Goal: Transaction & Acquisition: Obtain resource

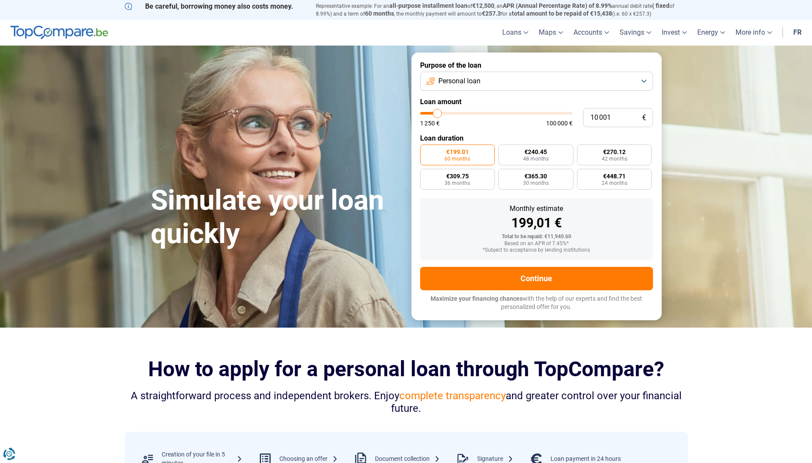
click at [589, 118] on input "10 001" at bounding box center [618, 117] width 70 height 19
click at [576, 84] on button "Personal loan" at bounding box center [536, 81] width 233 height 19
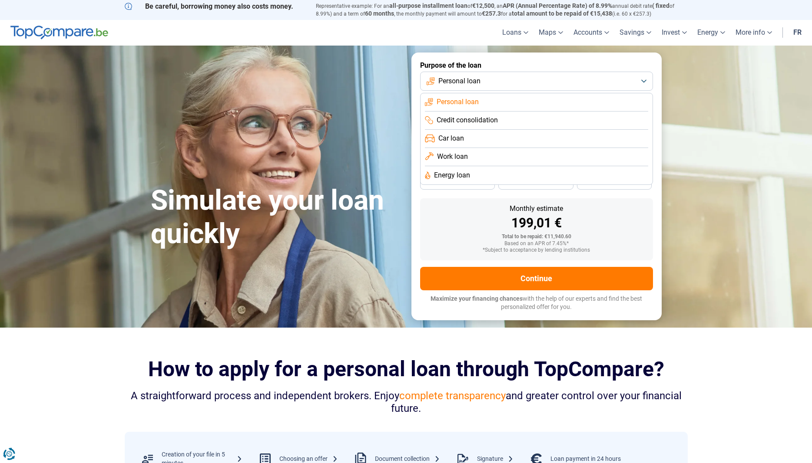
click at [417, 182] on form "Purpose of the loan Personal loan Personal loan Credit consolidation Car loan W…" at bounding box center [536, 187] width 250 height 268
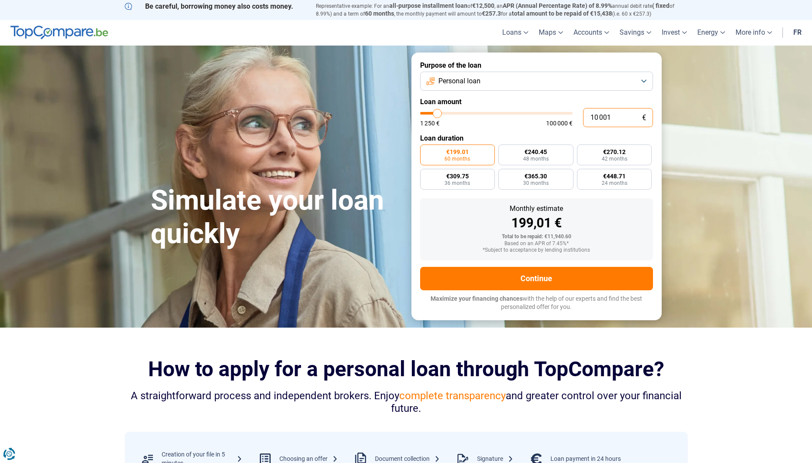
drag, startPoint x: 621, startPoint y: 116, endPoint x: 571, endPoint y: 116, distance: 50.0
click at [583, 116] on input "10 001" at bounding box center [618, 117] width 70 height 19
type input "3"
type input "1250"
type input "30"
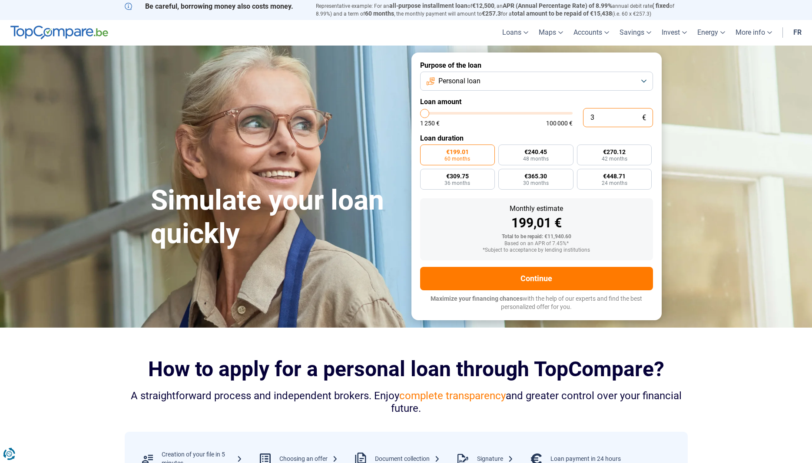
type input "1250"
type input "300"
type input "1250"
type input "3 000"
type input "3000"
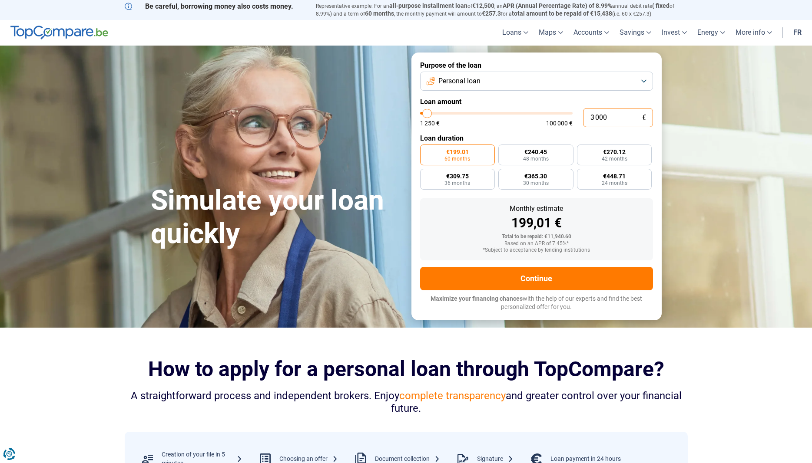
radio input "true"
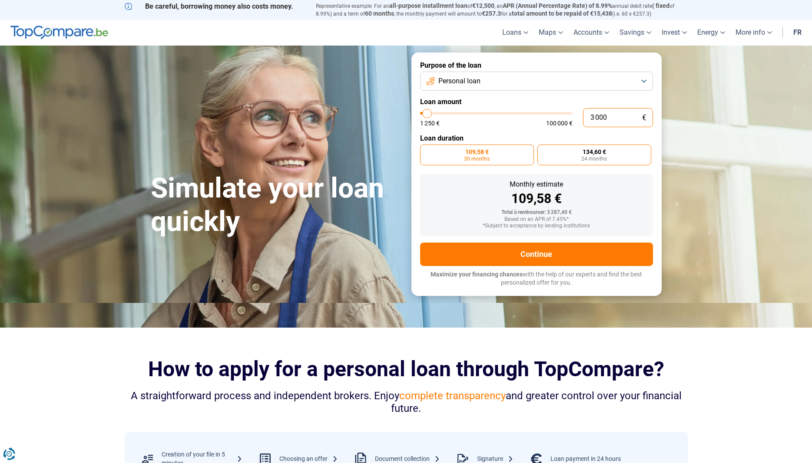
type input "3 000"
click at [580, 154] on label "134,60 € 24 months" at bounding box center [594, 155] width 114 height 21
click at [583, 156] on span "24 months" at bounding box center [594, 158] width 26 height 5
click at [543, 150] on input "134,60 € 24 months" at bounding box center [540, 148] width 6 height 6
radio input "true"
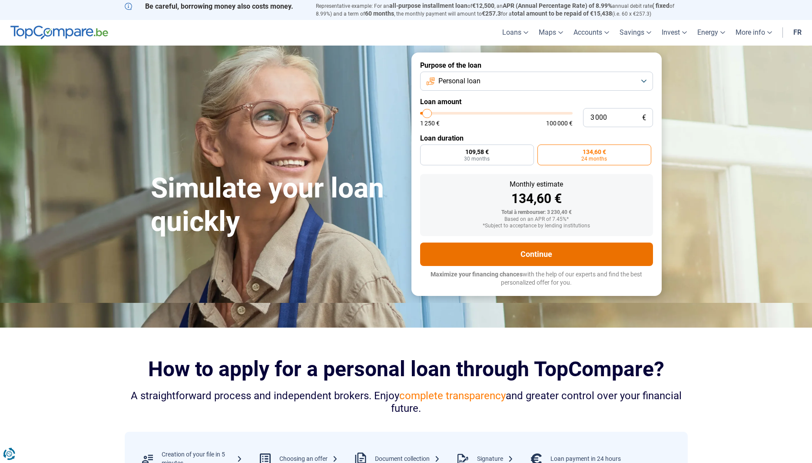
click at [527, 255] on button "Continue" at bounding box center [536, 254] width 233 height 23
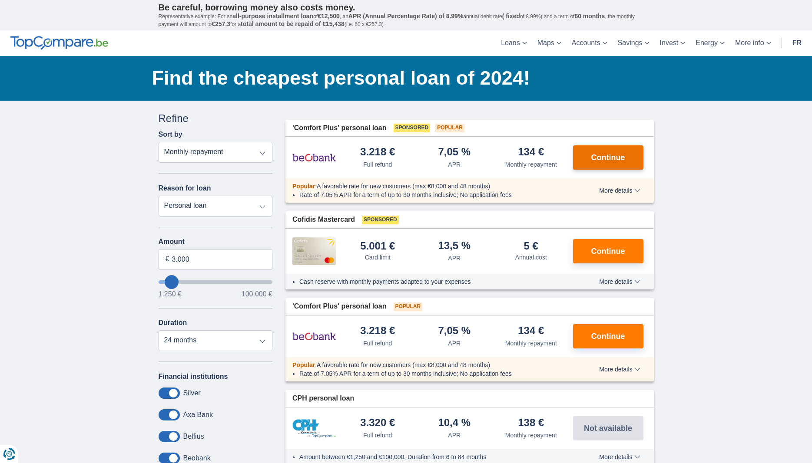
click at [584, 162] on button "Continue" at bounding box center [608, 158] width 70 height 24
